Goal: Transaction & Acquisition: Purchase product/service

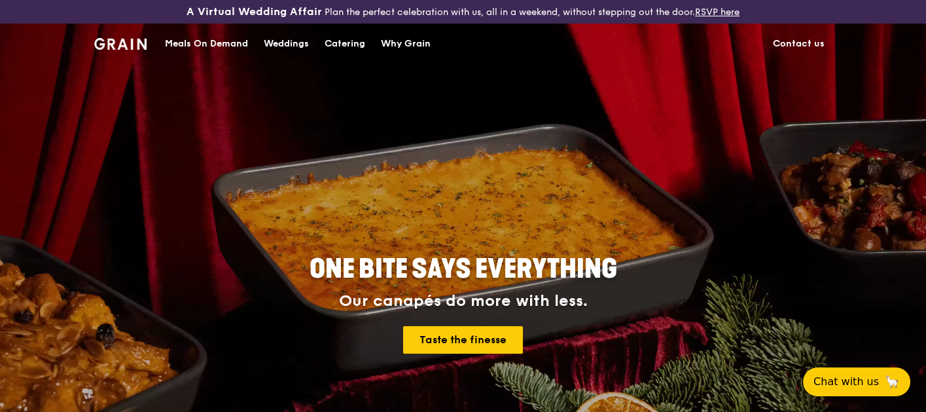
click at [213, 45] on div "Meals On Demand" at bounding box center [206, 43] width 83 height 39
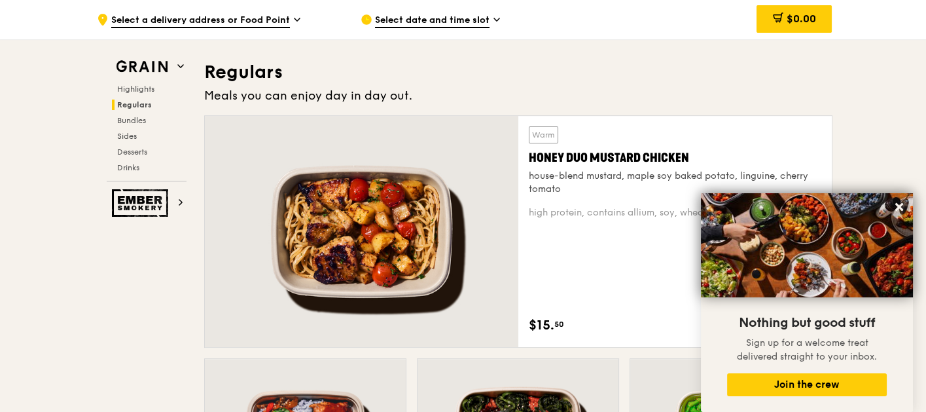
scroll to position [981, 0]
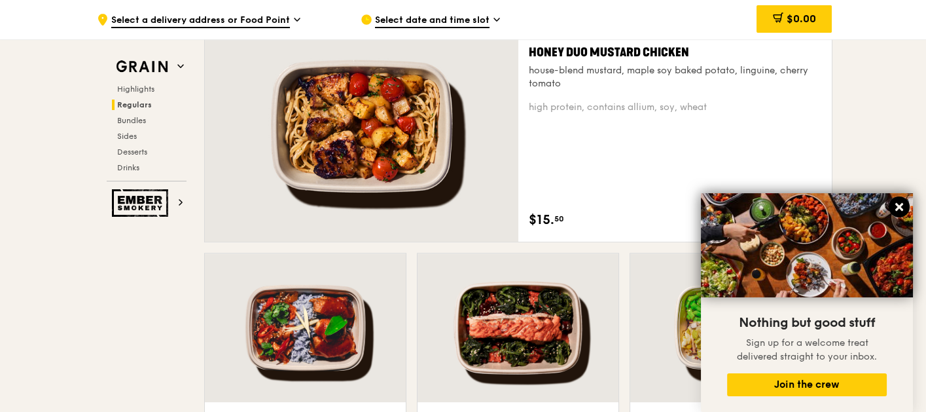
click at [896, 210] on icon at bounding box center [899, 207] width 8 height 8
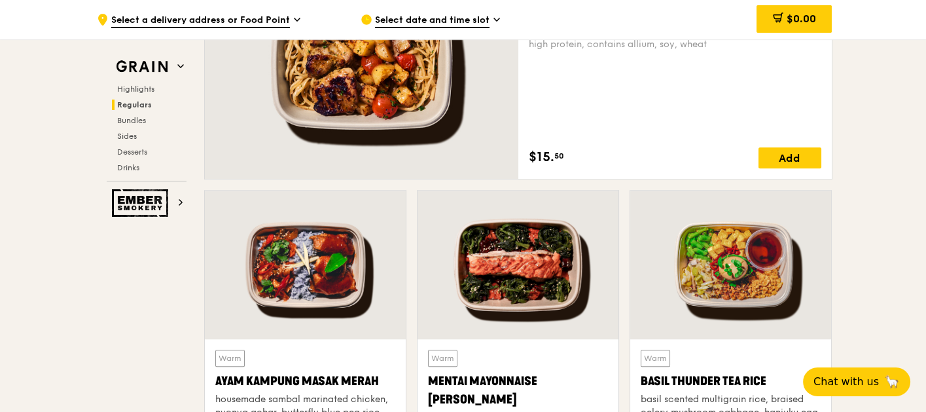
scroll to position [1112, 0]
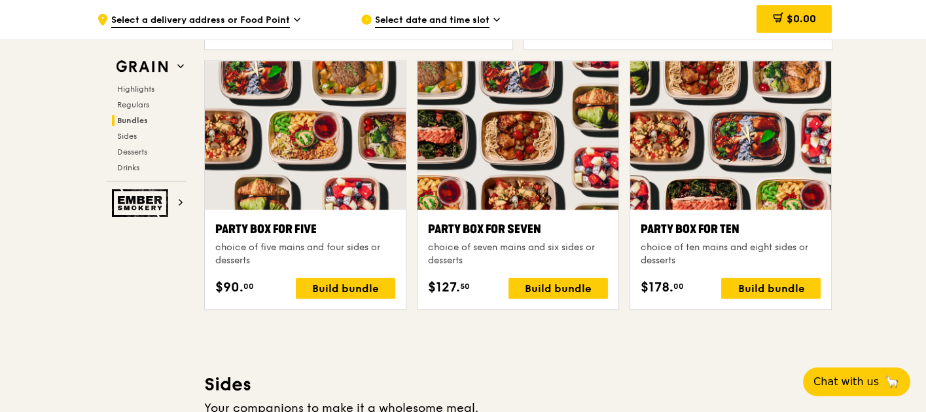
scroll to position [2616, 0]
